Goal: Transaction & Acquisition: Purchase product/service

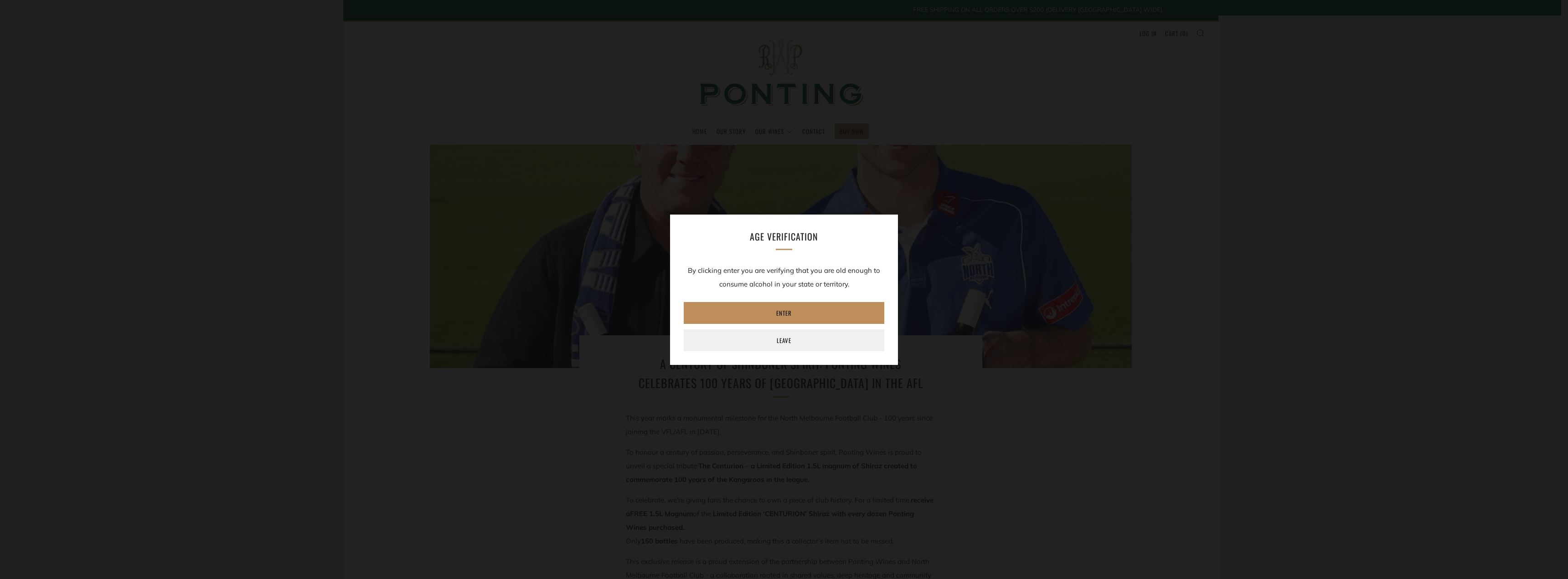
click at [781, 313] on link "Enter" at bounding box center [783, 313] width 200 height 22
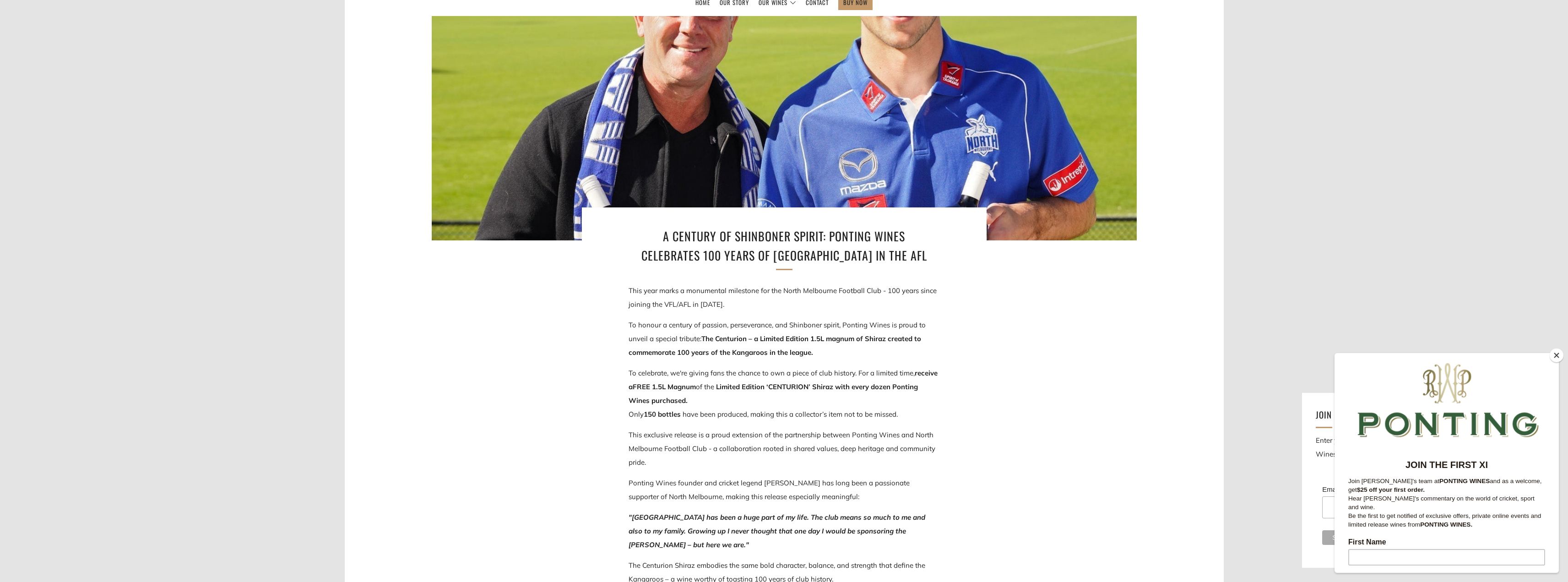
scroll to position [183, 0]
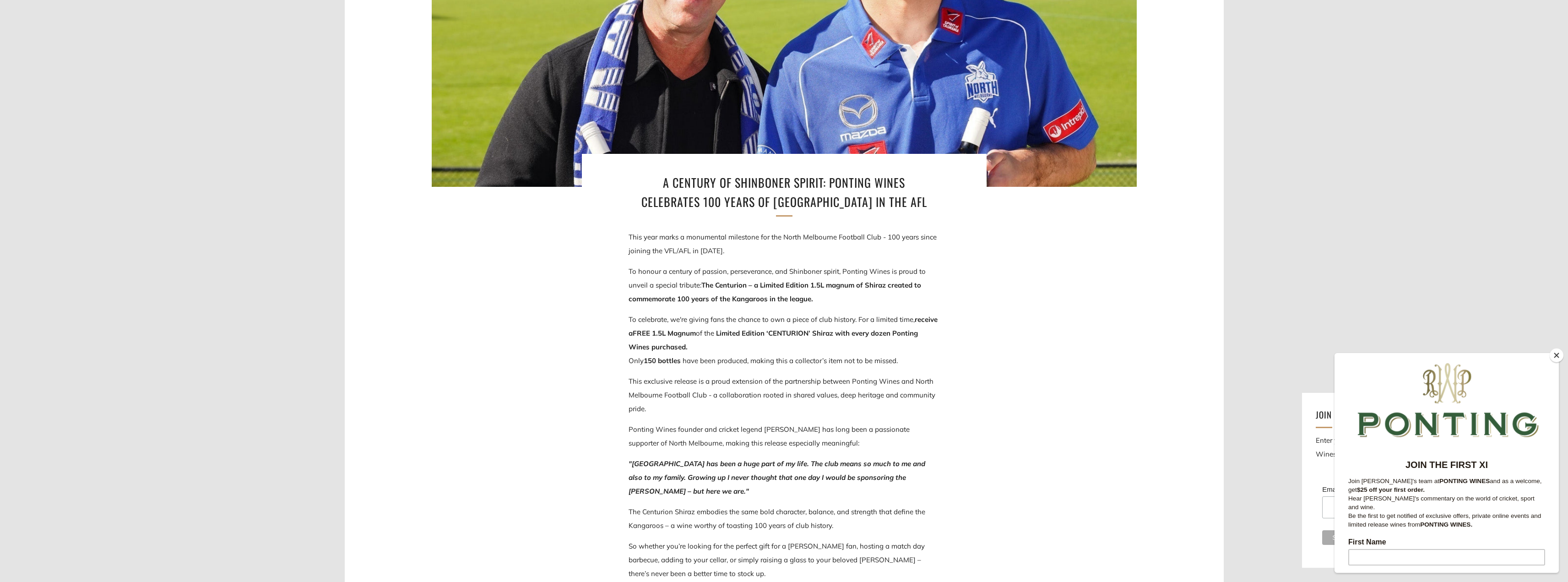
click at [1559, 356] on button "Close" at bounding box center [1556, 355] width 13 height 13
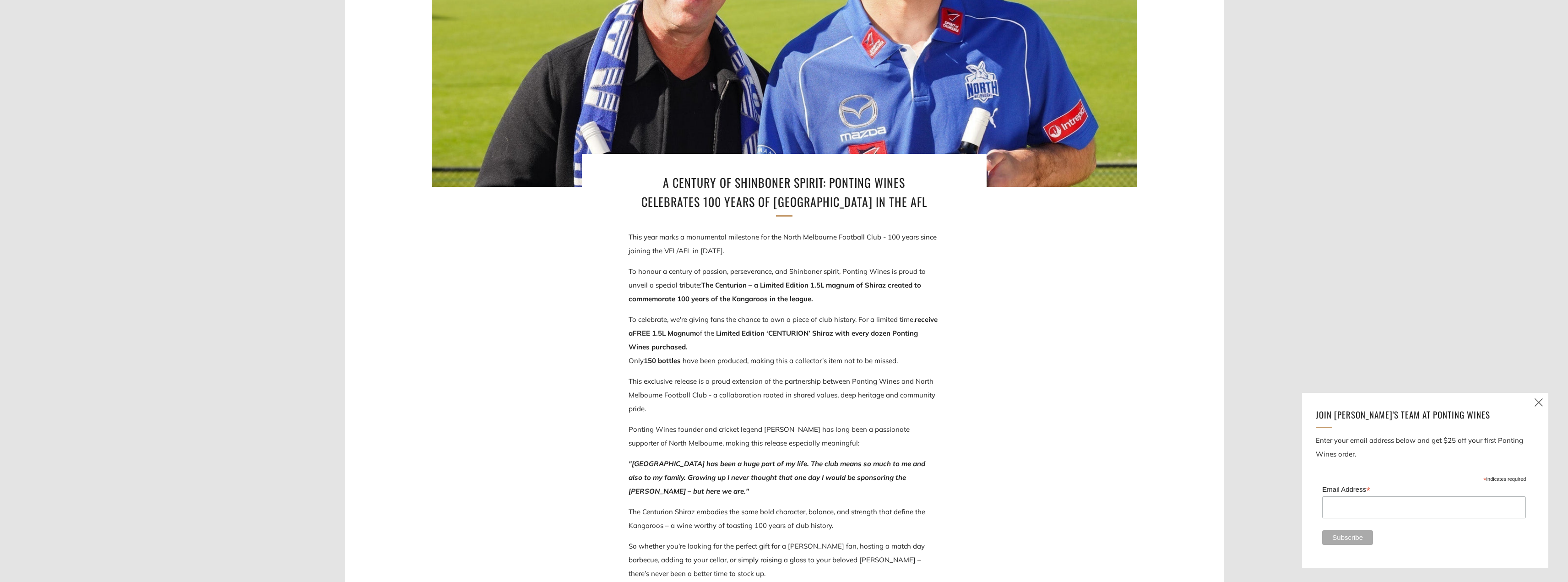
click at [1538, 399] on icon at bounding box center [1539, 402] width 11 height 12
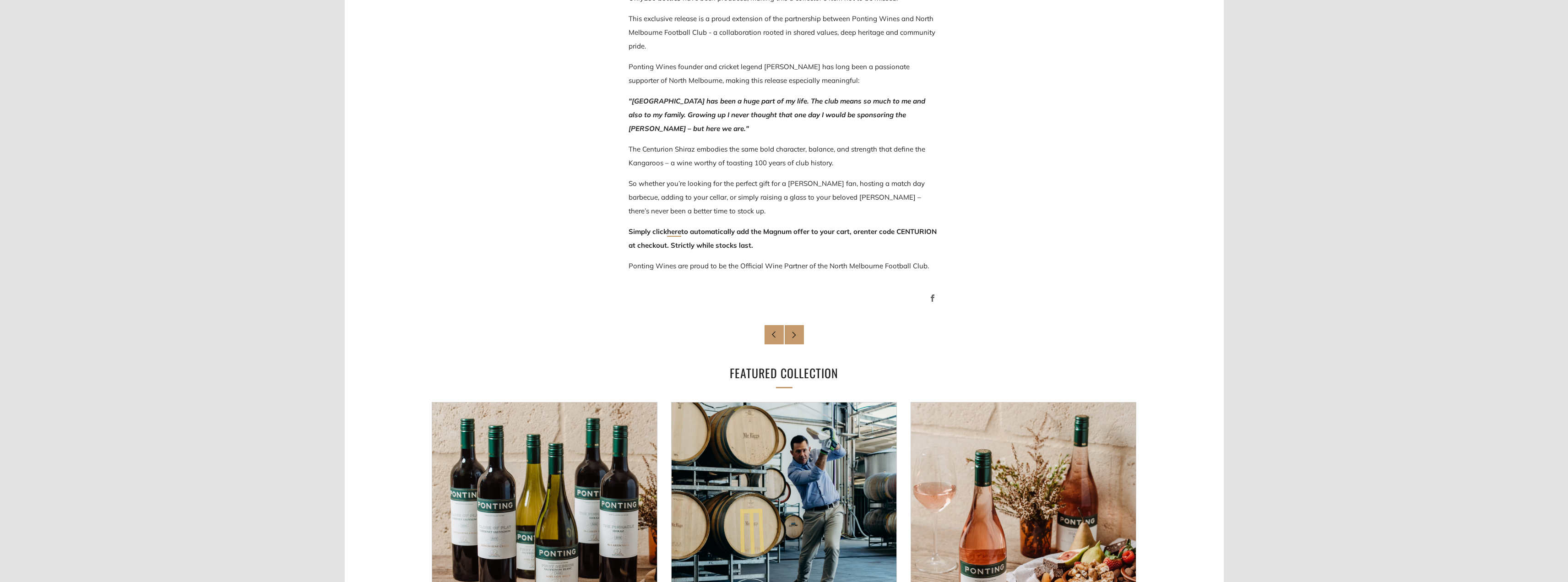
scroll to position [732, 0]
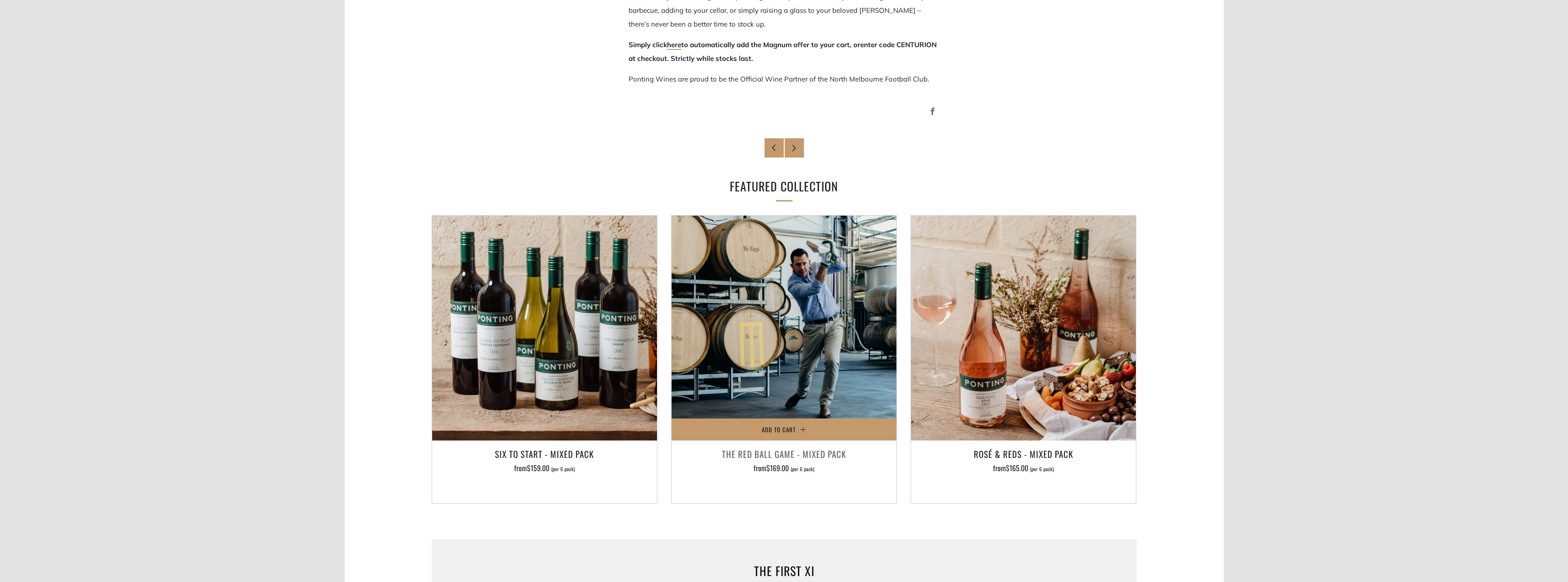
click at [767, 449] on h3 "The Red Ball Game - Mixed Pack" at bounding box center [784, 453] width 216 height 15
